Goal: Information Seeking & Learning: Learn about a topic

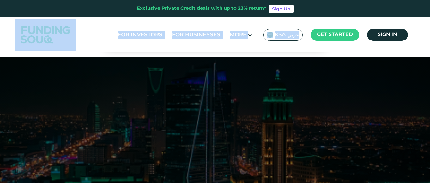
drag, startPoint x: 430, startPoint y: 11, endPoint x: 430, endPoint y: 22, distance: 11.4
click at [430, 22] on html "Exclusive Private Credit deals with up to 23% return* Sign Up For Investors For…" at bounding box center [215, 96] width 430 height 192
click at [423, 49] on header "Exclusive Private Credit deals with up to 23% return* Sign Up For Investors For…" at bounding box center [215, 26] width 430 height 52
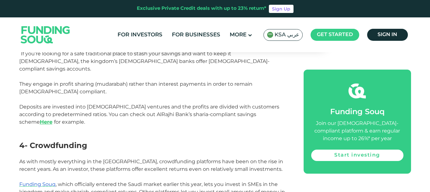
scroll to position [747, 0]
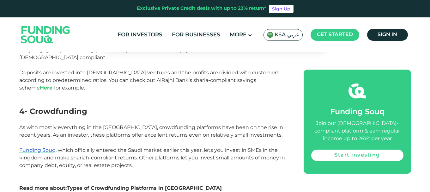
click at [147, 185] on link "Types of Crowdfunding Platforms in [GEOGRAPHIC_DATA]" at bounding box center [144, 188] width 155 height 6
